Goal: Task Accomplishment & Management: Use online tool/utility

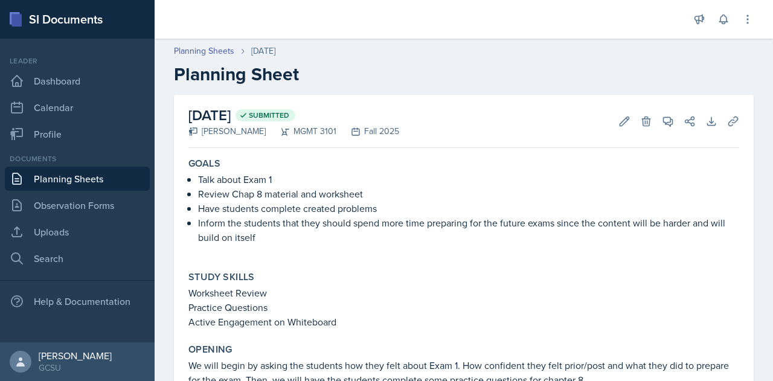
click at [82, 182] on link "Planning Sheets" at bounding box center [77, 179] width 145 height 24
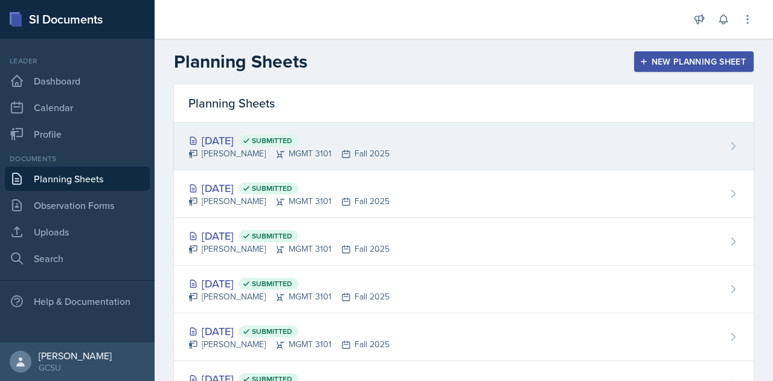
click at [424, 151] on div "[DATE] Submitted [PERSON_NAME] MGMT 3101 Fall 2025" at bounding box center [463, 147] width 579 height 48
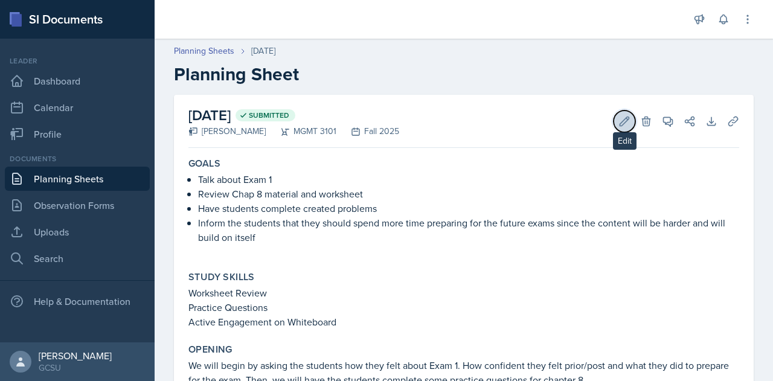
click at [618, 125] on icon at bounding box center [624, 121] width 12 height 12
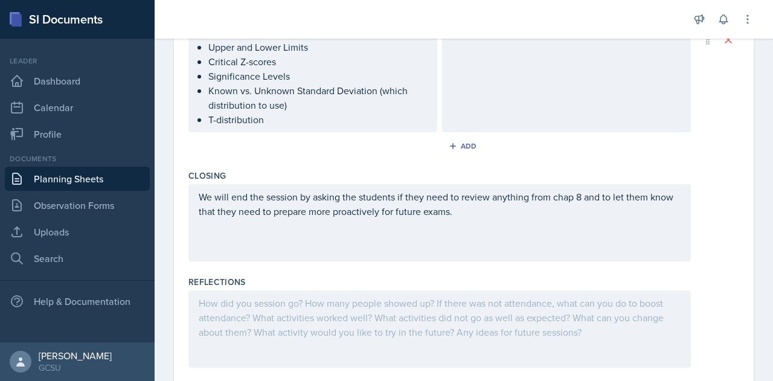
scroll to position [616, 0]
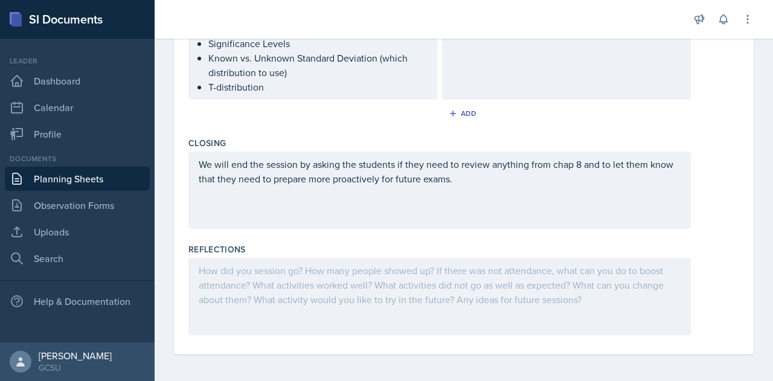
click at [275, 283] on div at bounding box center [439, 296] width 502 height 77
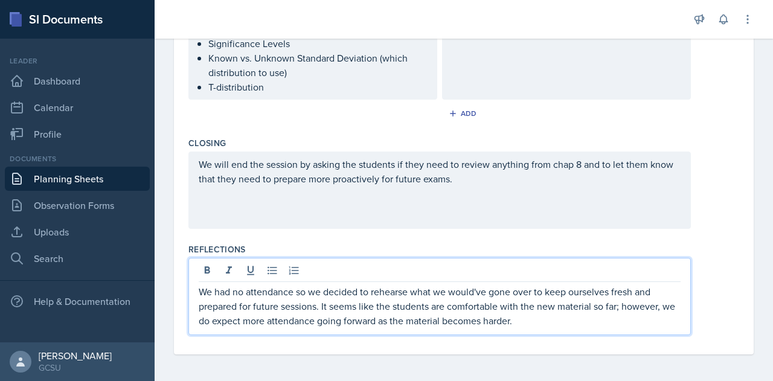
scroll to position [0, 0]
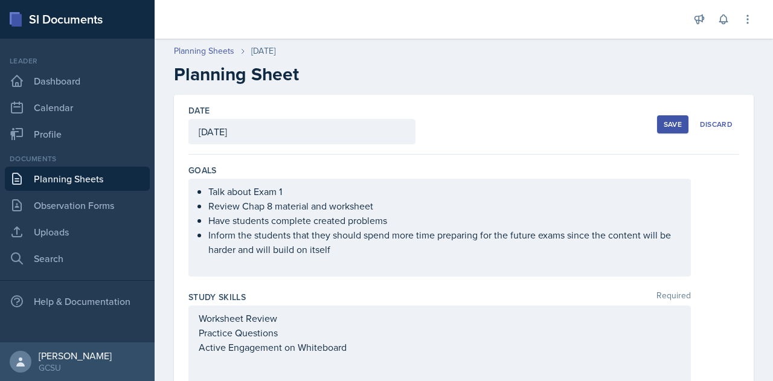
click at [663, 123] on div "Save" at bounding box center [672, 125] width 18 height 10
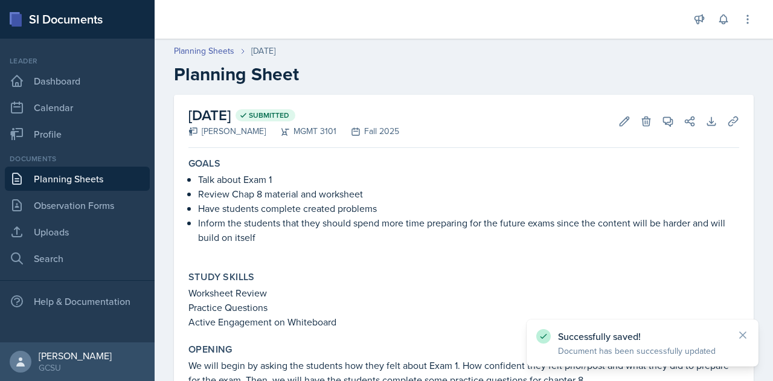
scroll to position [385, 0]
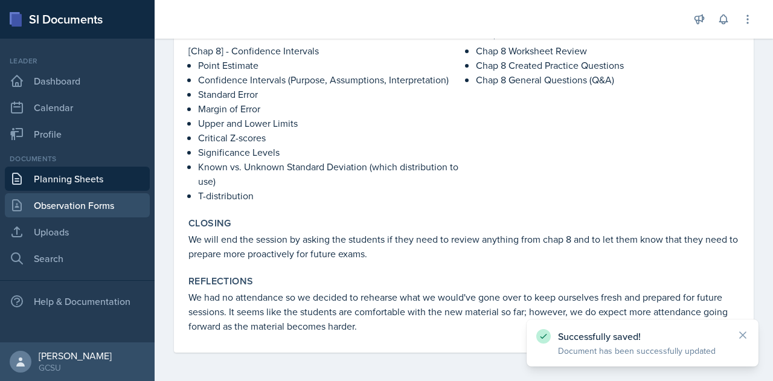
click at [78, 212] on link "Observation Forms" at bounding box center [77, 205] width 145 height 24
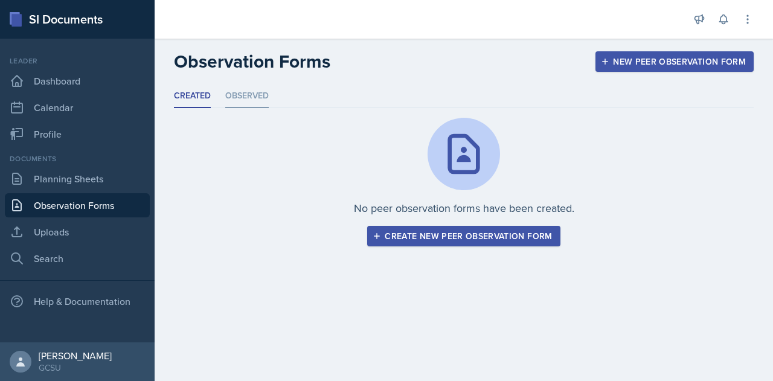
click at [251, 98] on li "Observed" at bounding box center [246, 96] width 43 height 24
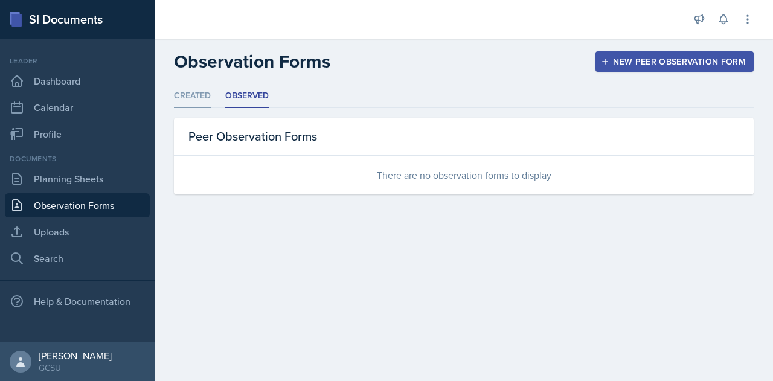
click at [205, 96] on li "Created" at bounding box center [192, 96] width 37 height 24
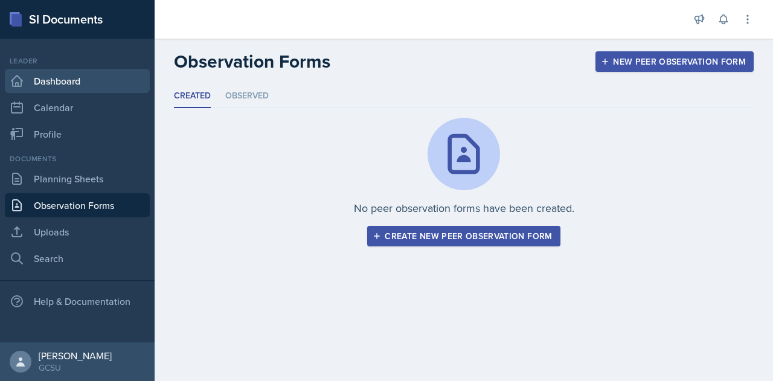
click at [55, 73] on link "Dashboard" at bounding box center [77, 81] width 145 height 24
